Goal: Information Seeking & Learning: Find specific fact

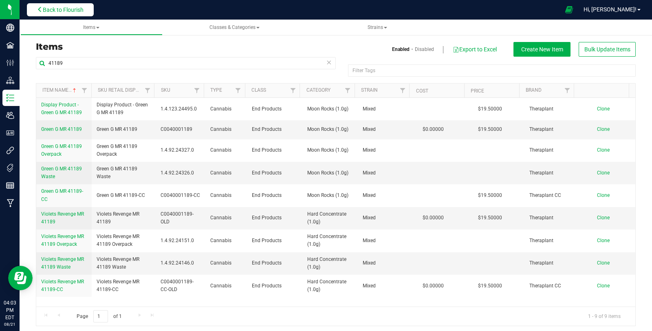
click at [35, 11] on button "Back to Flourish" at bounding box center [60, 9] width 67 height 13
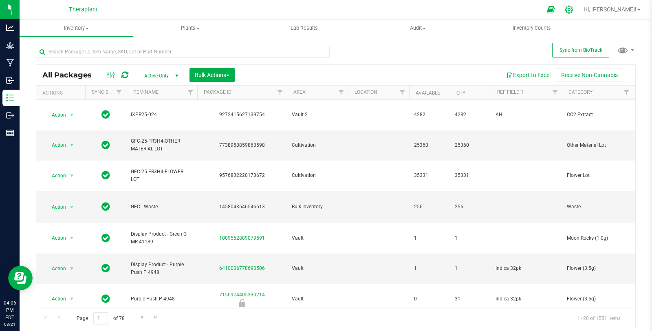
click at [573, 8] on icon at bounding box center [569, 10] width 8 height 8
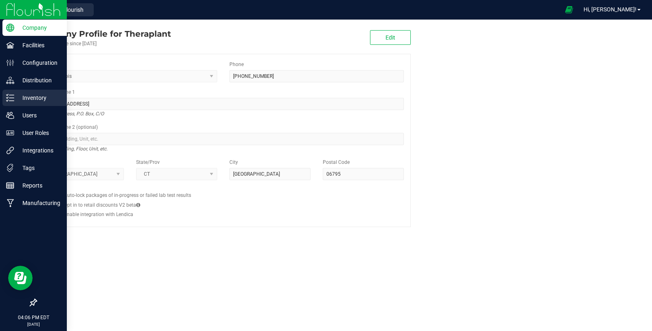
click at [17, 99] on p "Inventory" at bounding box center [38, 98] width 49 height 10
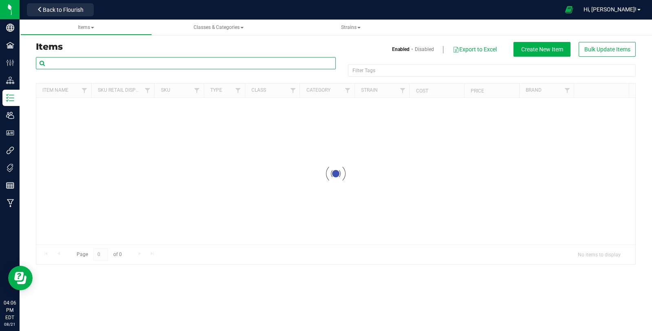
click at [137, 65] on input "text" at bounding box center [186, 63] width 300 height 12
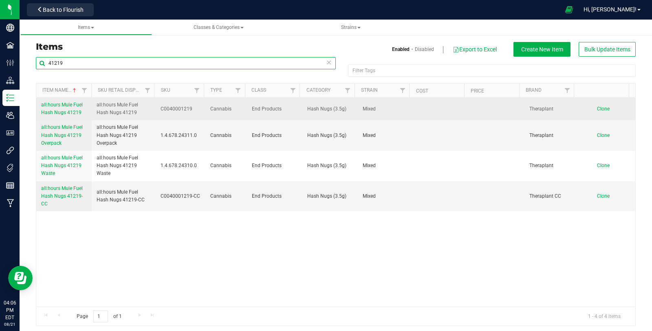
type input "41219"
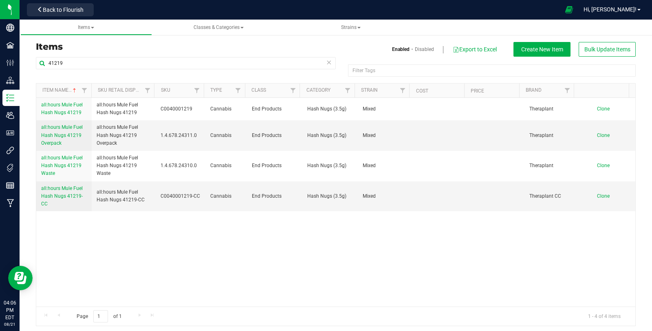
drag, startPoint x: 88, startPoint y: 112, endPoint x: 33, endPoint y: 104, distance: 56.0
click at [33, 104] on div "41219 Filter Tags Filter Tags Item Name Sku Retail Display Name SKU Type Class …" at bounding box center [336, 191] width 612 height 269
copy table "all:hours Mule Fuel Hash Nugs 41219"
